Goal: Transaction & Acquisition: Purchase product/service

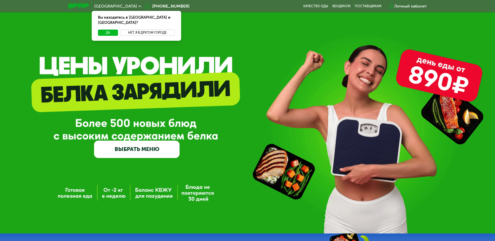
click at [145, 30] on button "Нет, я в другом городе" at bounding box center [147, 33] width 55 height 6
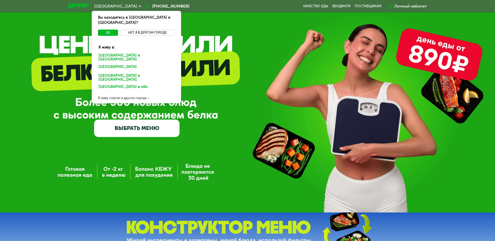
scroll to position [26, 0]
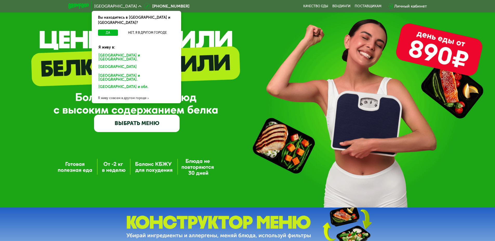
click at [117, 84] on div "[GEOGRAPHIC_DATA] и обл." at bounding box center [135, 88] width 81 height 8
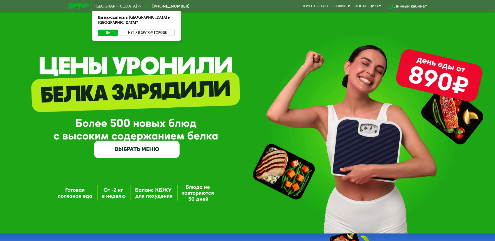
click at [140, 30] on button "Нет, я в другом городе" at bounding box center [147, 33] width 55 height 6
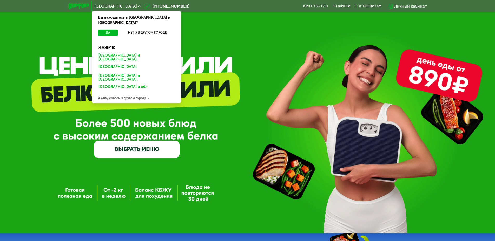
click at [125, 93] on div "Я живу совсем в другом городе" at bounding box center [136, 98] width 89 height 10
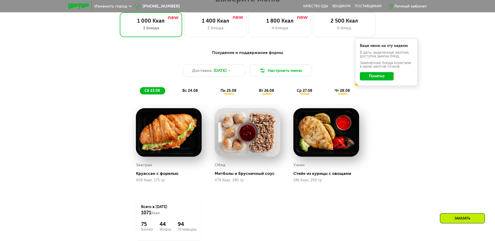
scroll to position [208, 0]
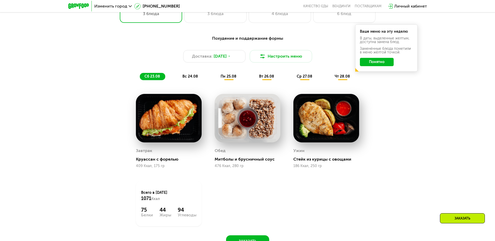
click at [189, 76] on span "вс 24.08" at bounding box center [190, 76] width 16 height 4
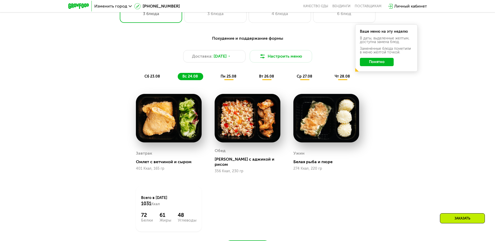
click at [254, 74] on div "пн 25.08" at bounding box center [266, 76] width 25 height 7
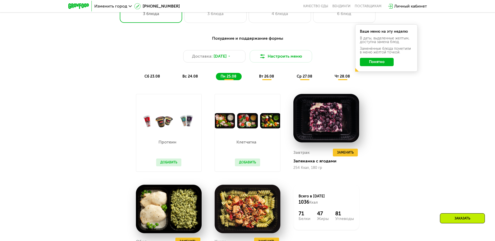
click at [278, 69] on div "Похудение и поддержание формы Доставка: [DATE] Настроить меню сб 23.08 вс 24.08…" at bounding box center [248, 57] width 308 height 45
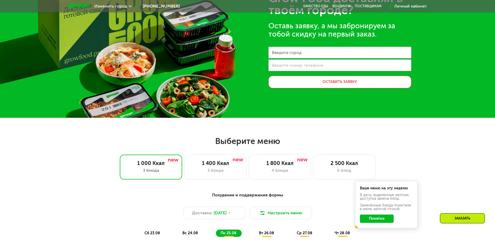
scroll to position [0, 0]
